Goal: Complete application form

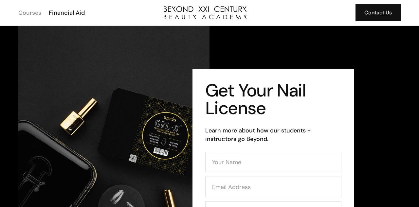
click at [39, 11] on div "Courses" at bounding box center [29, 13] width 23 height 9
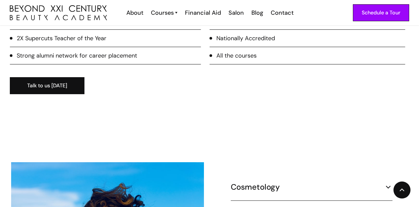
scroll to position [510, 0]
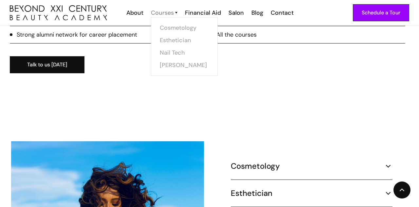
click at [163, 16] on div "Courses" at bounding box center [162, 13] width 23 height 9
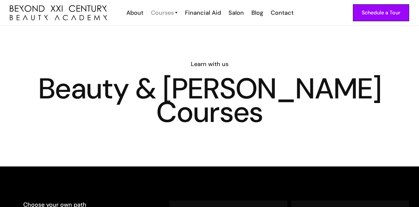
click at [172, 10] on div "Courses" at bounding box center [162, 13] width 23 height 9
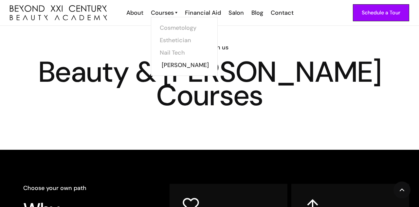
scroll to position [18, 0]
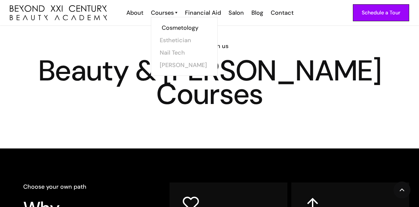
click at [174, 31] on link "Cosmetology" at bounding box center [186, 28] width 49 height 12
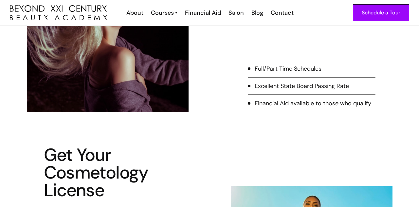
scroll to position [219, 0]
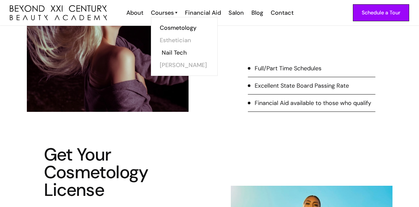
click at [172, 50] on link "Nail Tech" at bounding box center [186, 53] width 49 height 12
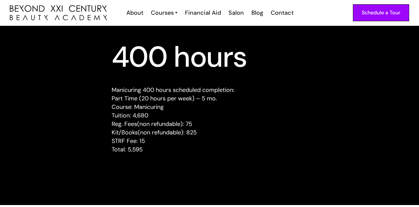
scroll to position [644, 0]
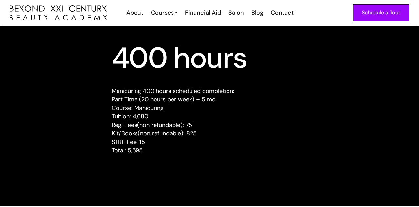
click at [200, 104] on p "Manicuring 400 hours scheduled completion: Part Time (20 hours per week) – 5 mo…" at bounding box center [210, 121] width 196 height 68
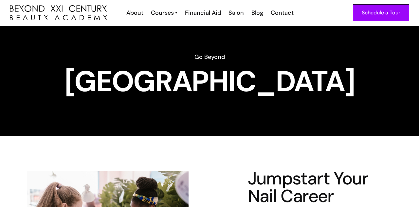
scroll to position [0, 0]
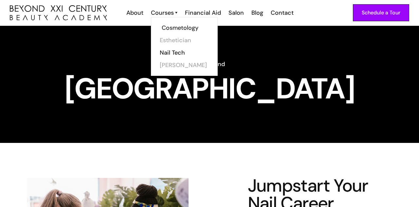
click at [169, 28] on link "Cosmetology" at bounding box center [186, 28] width 49 height 12
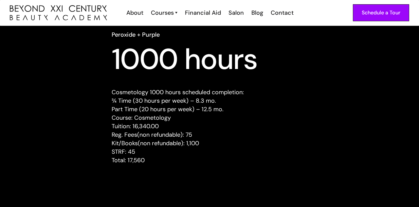
scroll to position [635, 0]
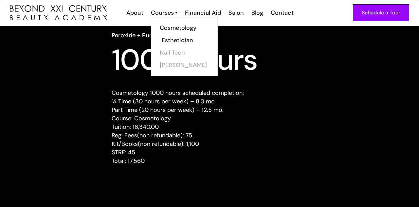
click at [163, 40] on link "Esthetician" at bounding box center [186, 40] width 49 height 12
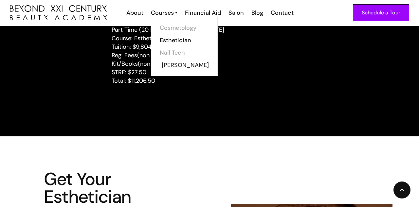
scroll to position [936, 0]
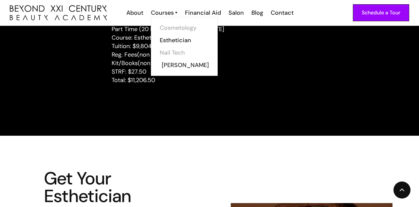
click at [171, 65] on link "[PERSON_NAME]" at bounding box center [186, 65] width 49 height 12
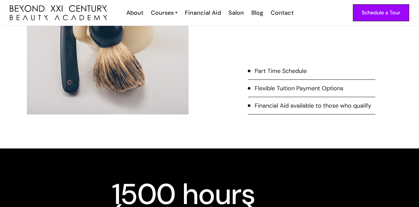
scroll to position [412, 0]
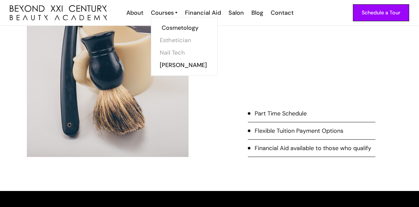
click at [178, 26] on link "Cosmetology" at bounding box center [186, 28] width 49 height 12
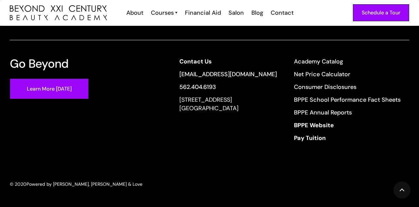
scroll to position [1286, 0]
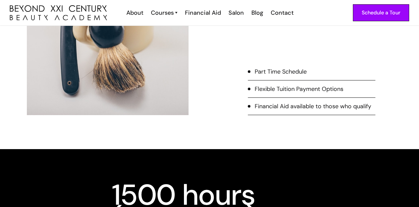
scroll to position [441, 0]
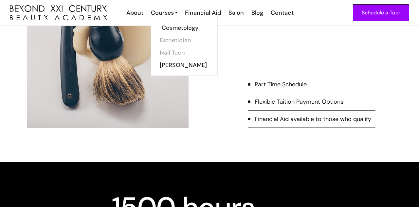
click at [171, 30] on link "Cosmetology" at bounding box center [186, 28] width 49 height 12
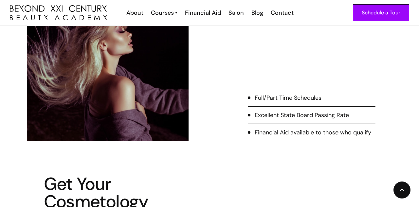
scroll to position [195, 0]
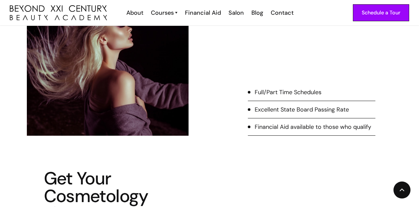
click at [286, 94] on div "Full/Part Time Schedules" at bounding box center [288, 92] width 67 height 9
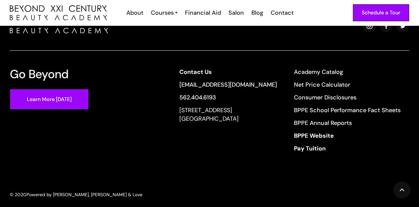
scroll to position [1290, 0]
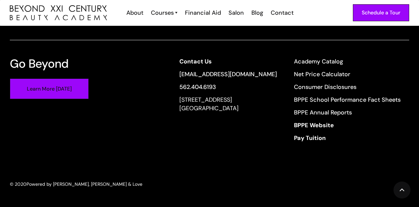
click at [59, 92] on link "Learn More [DATE]" at bounding box center [49, 89] width 79 height 21
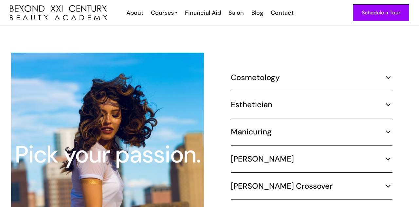
scroll to position [599, 0]
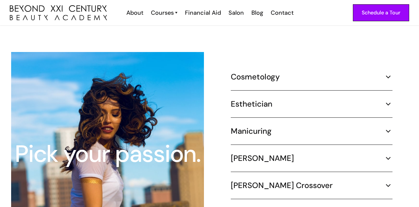
click at [362, 72] on div "Cosmetology" at bounding box center [312, 77] width 162 height 10
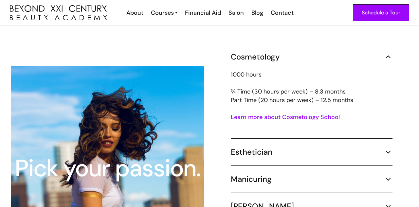
click at [382, 52] on div "Cosmetology" at bounding box center [312, 57] width 162 height 10
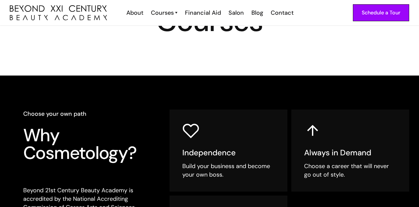
scroll to position [90, 0]
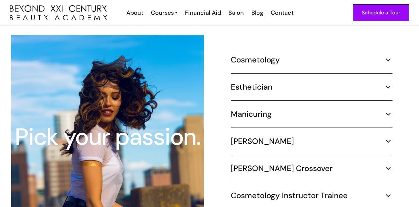
click at [350, 55] on div "Cosmetology" at bounding box center [312, 60] width 162 height 10
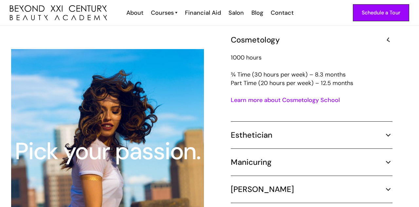
scroll to position [630, 0]
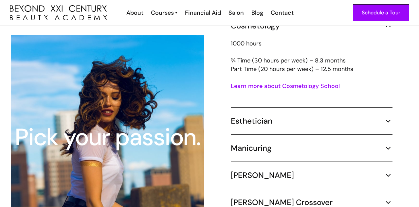
click at [309, 82] on link "Learn more about Cosmetology School" at bounding box center [285, 86] width 109 height 8
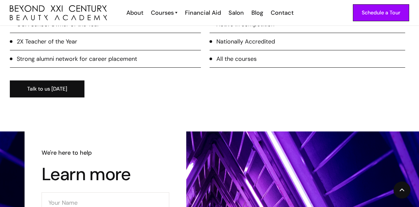
scroll to position [929, 0]
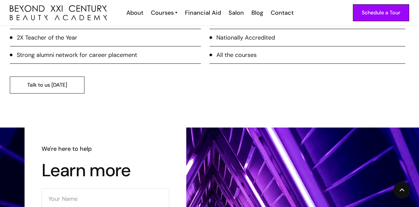
click at [55, 80] on link "Talk to us today" at bounding box center [47, 85] width 75 height 17
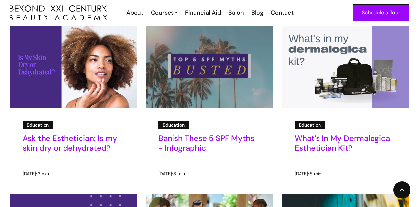
scroll to position [1036, 0]
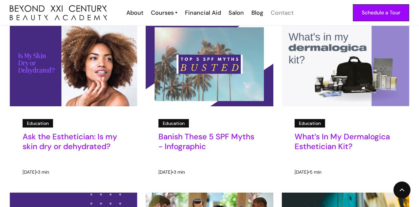
click at [275, 10] on div "Contact" at bounding box center [282, 13] width 23 height 9
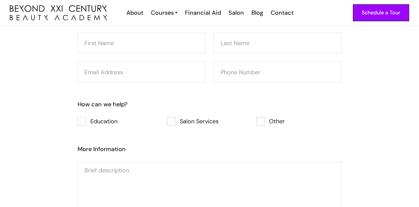
scroll to position [552, 0]
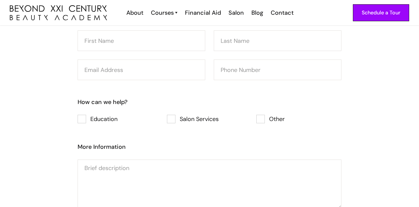
click at [85, 116] on div "Consultation Form" at bounding box center [82, 119] width 9 height 9
click at [85, 117] on input "Education" at bounding box center [86, 119] width 4 height 4
checkbox input "true"
click at [130, 89] on form "Your Details How can we help? Education Salon Services Other More Information C…" at bounding box center [210, 125] width 264 height 225
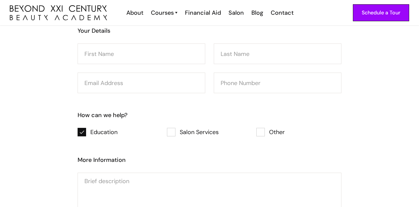
scroll to position [529, 0]
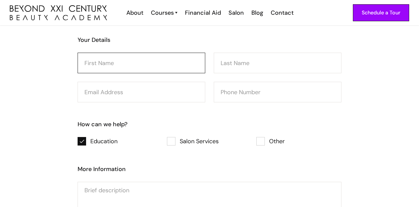
click at [144, 57] on input "Consultation Form" at bounding box center [142, 63] width 128 height 21
type input "[PERSON_NAME]"
type input "wallace"
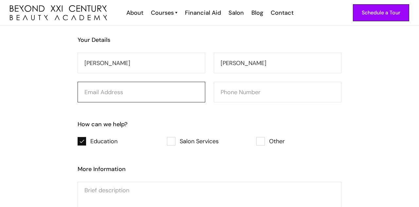
type input "katrinawallace444@gmail.com"
click at [184, 89] on input "katrinawallace444@gmail.com" at bounding box center [142, 92] width 128 height 21
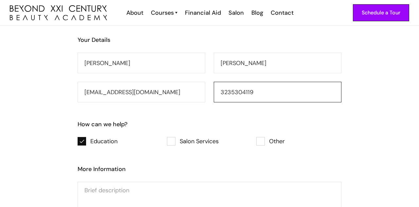
click at [291, 86] on input "3235304119" at bounding box center [278, 92] width 128 height 21
click at [310, 91] on input "3235304119" at bounding box center [278, 92] width 128 height 21
type input "3"
type input "5625796437"
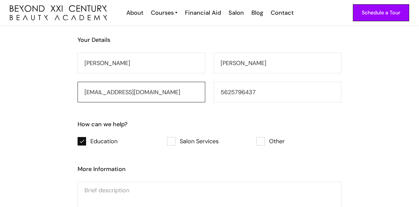
click at [185, 90] on input "katrinawallace444@gmail.com" at bounding box center [142, 92] width 128 height 21
type input "katrinawallace444@gmail.com"
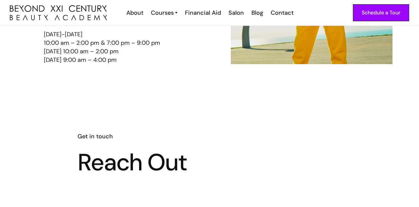
click at [166, 134] on h6 "Get in touch" at bounding box center [210, 136] width 264 height 9
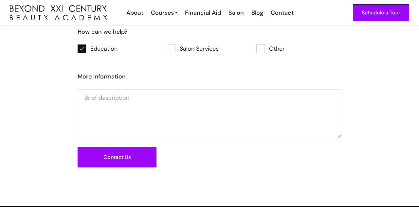
scroll to position [623, 0]
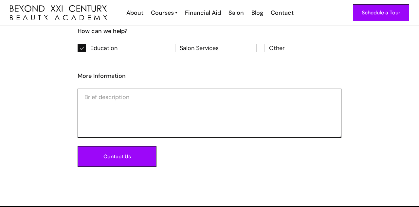
click at [194, 95] on textarea "Consultation Form" at bounding box center [210, 113] width 264 height 49
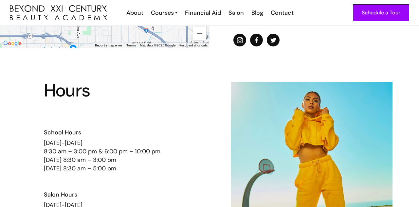
scroll to position [0, 0]
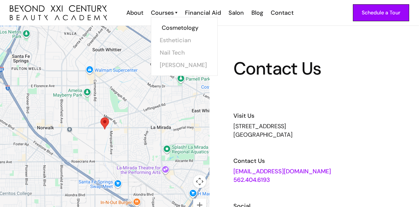
type textarea "hello I am interested in seeking education here at"
click at [169, 31] on link "Cosmetology" at bounding box center [186, 28] width 49 height 12
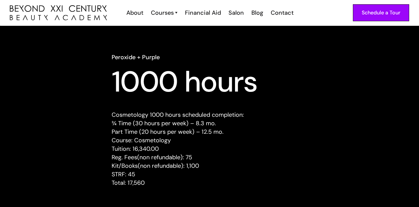
scroll to position [609, 0]
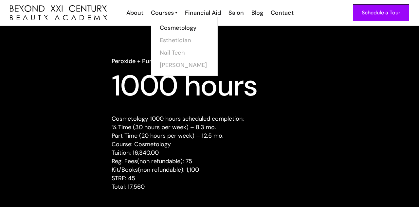
click at [161, 50] on div "Cosmetology Esthetician Nail Tech Barber" at bounding box center [184, 47] width 49 height 50
click at [180, 54] on link "Nail Tech" at bounding box center [186, 53] width 49 height 12
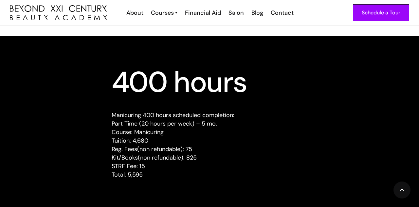
scroll to position [626, 0]
